Goal: Transaction & Acquisition: Book appointment/travel/reservation

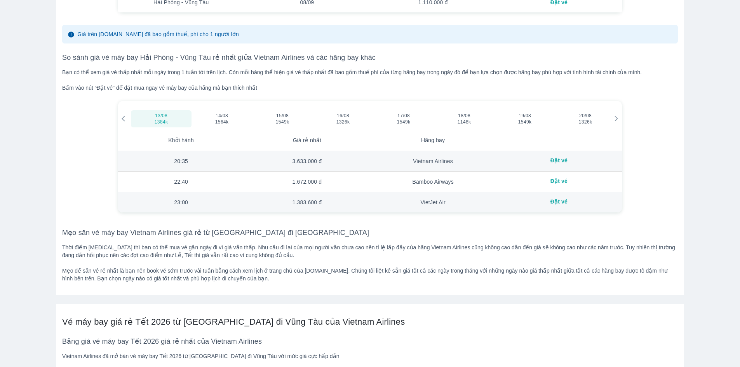
scroll to position [1087, 0]
click at [615, 119] on icon at bounding box center [616, 119] width 7 height 7
click at [224, 114] on span "22/08" at bounding box center [222, 116] width 12 height 6
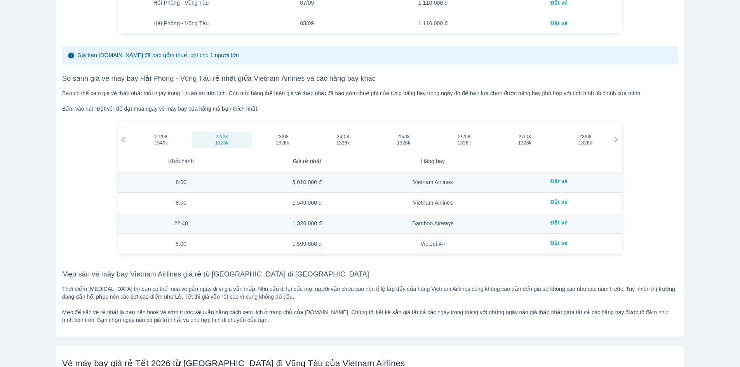
scroll to position [1108, 0]
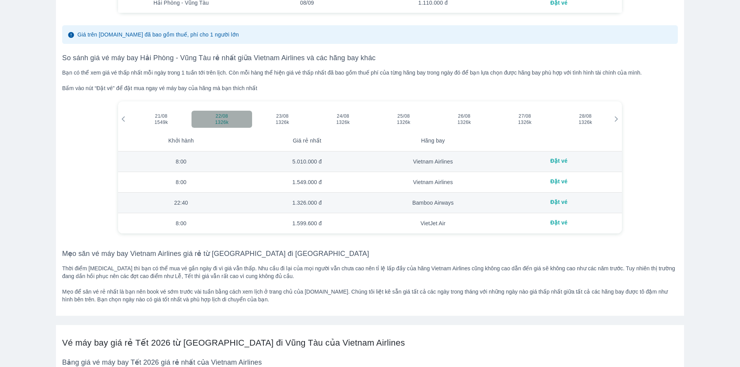
click at [224, 114] on span "22/08" at bounding box center [222, 116] width 12 height 6
click at [241, 120] on span "1326k" at bounding box center [222, 122] width 44 height 6
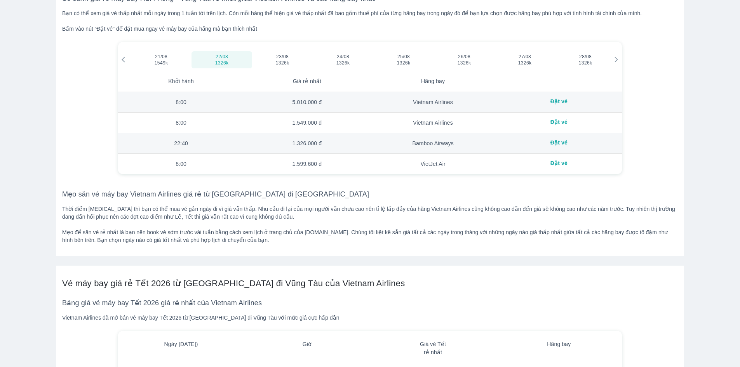
scroll to position [1185, 0]
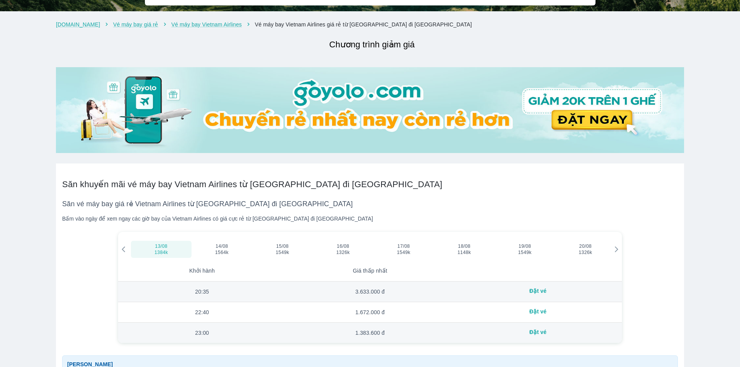
scroll to position [233, 0]
